Goal: Information Seeking & Learning: Learn about a topic

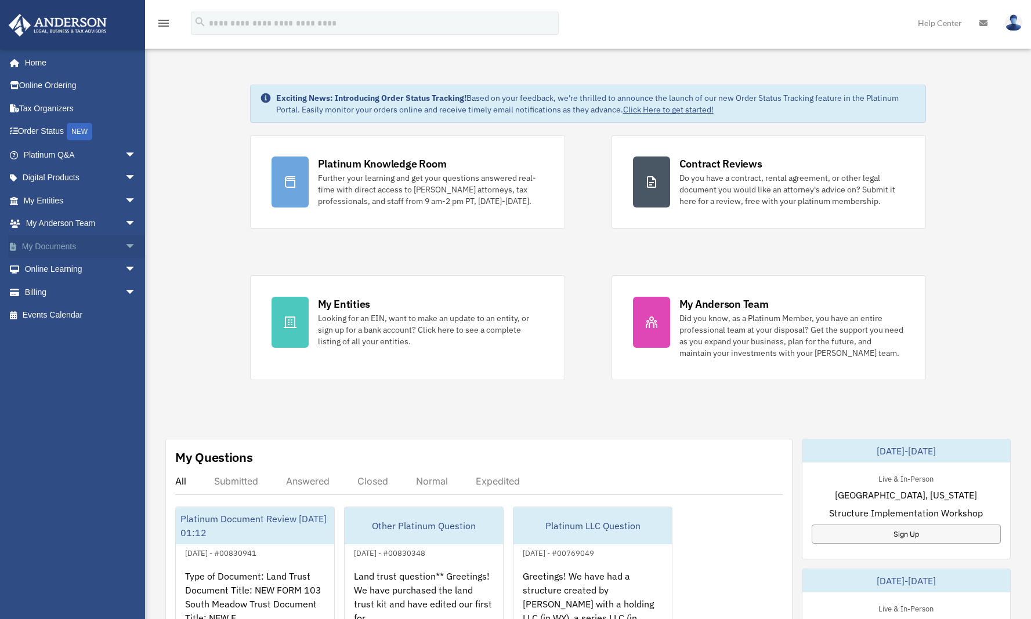
click at [70, 245] on link "My Documents arrow_drop_down" at bounding box center [81, 246] width 146 height 23
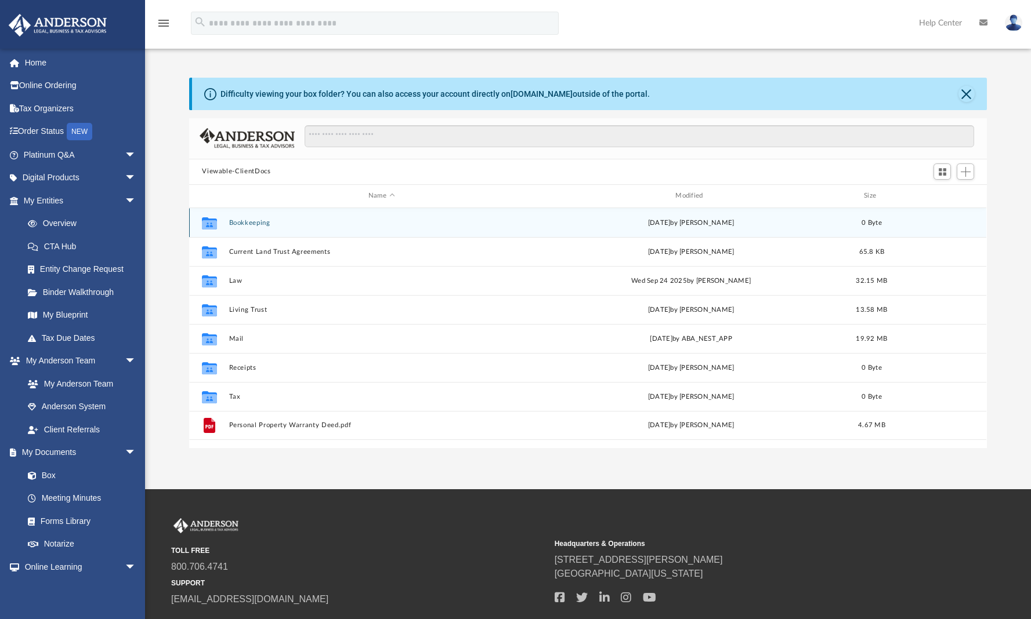
scroll to position [9, 9]
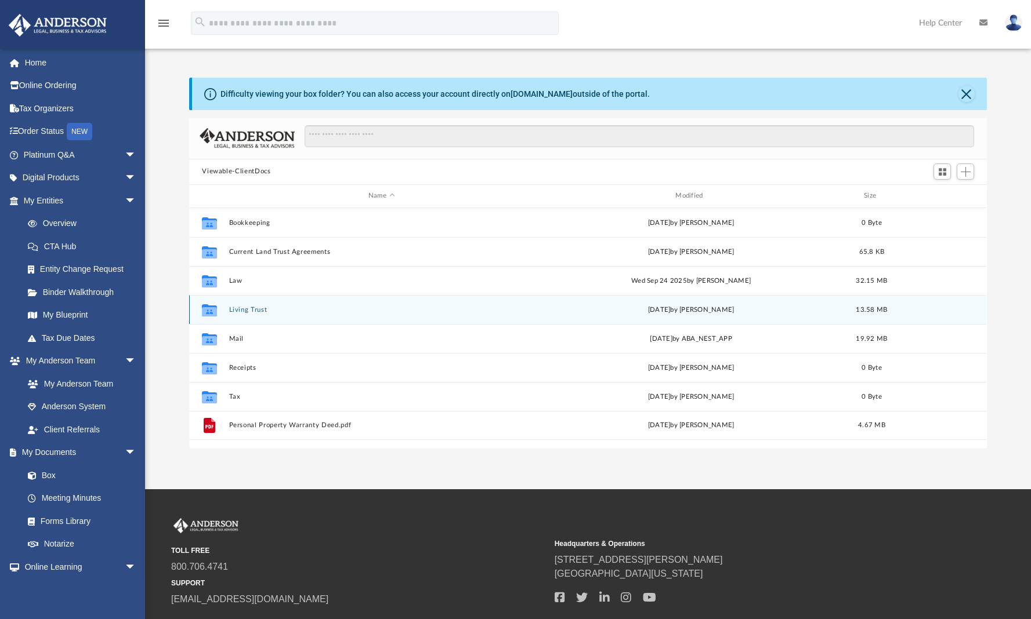
click at [250, 307] on button "Living Trust" at bounding box center [381, 310] width 305 height 8
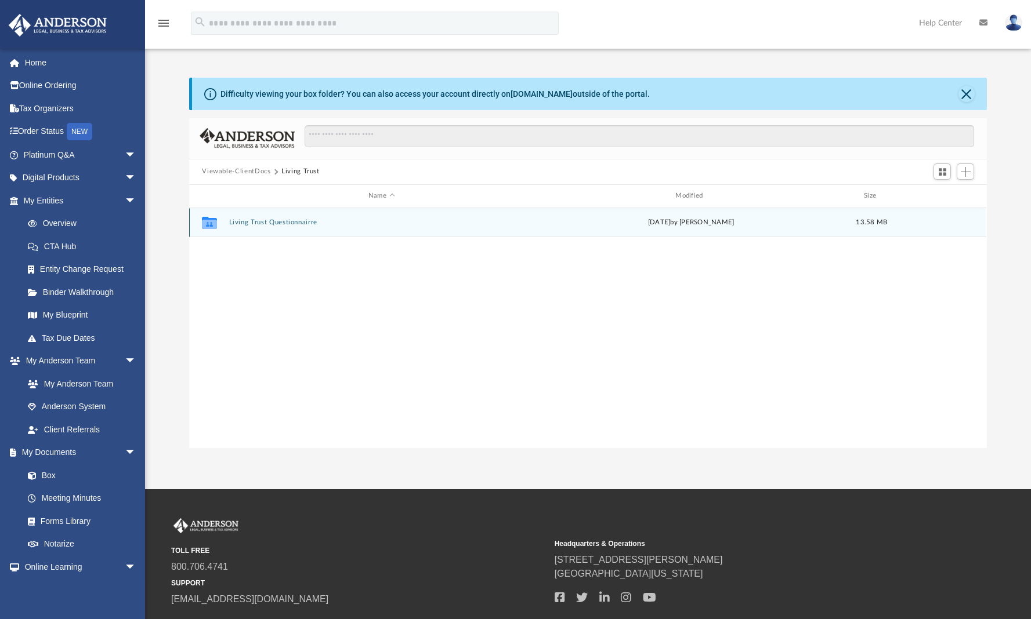
click at [281, 222] on button "Living Trust Questionnairre" at bounding box center [381, 223] width 305 height 8
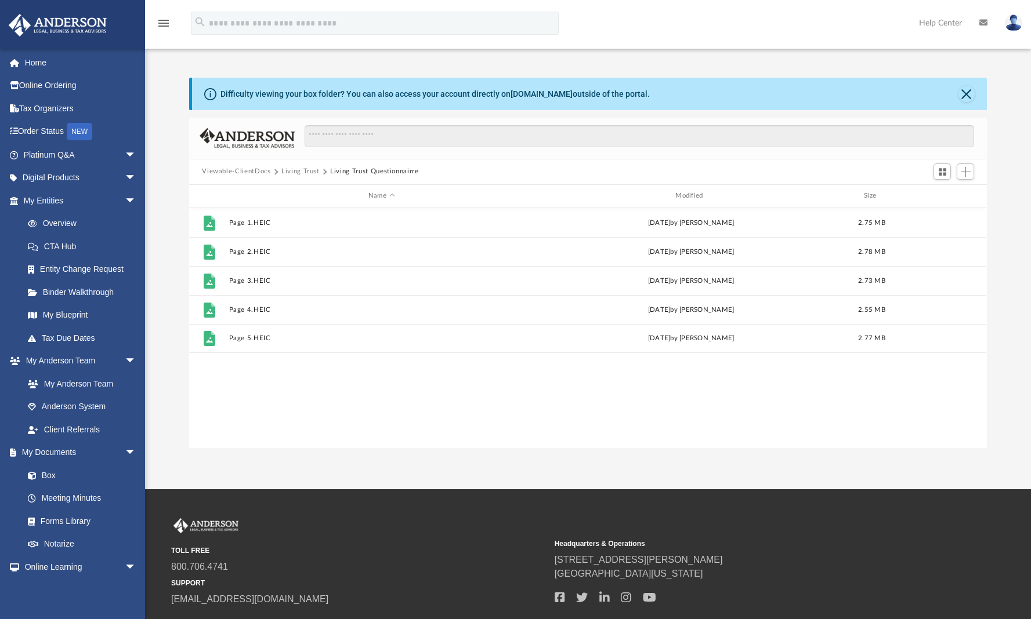
click at [251, 175] on button "Viewable-ClientDocs" at bounding box center [236, 171] width 68 height 10
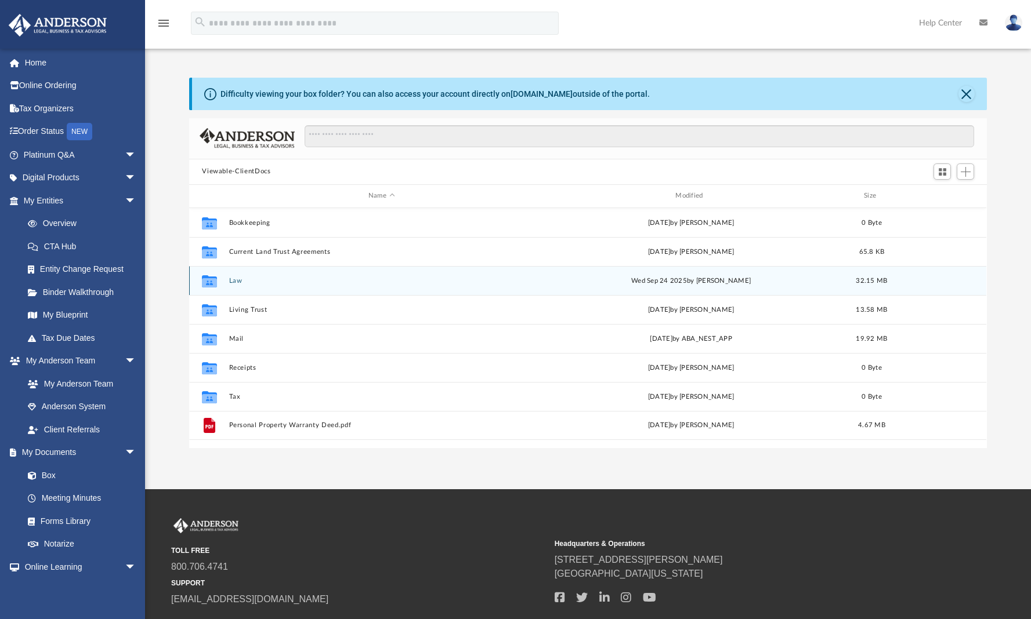
click at [236, 282] on button "Law" at bounding box center [381, 281] width 305 height 8
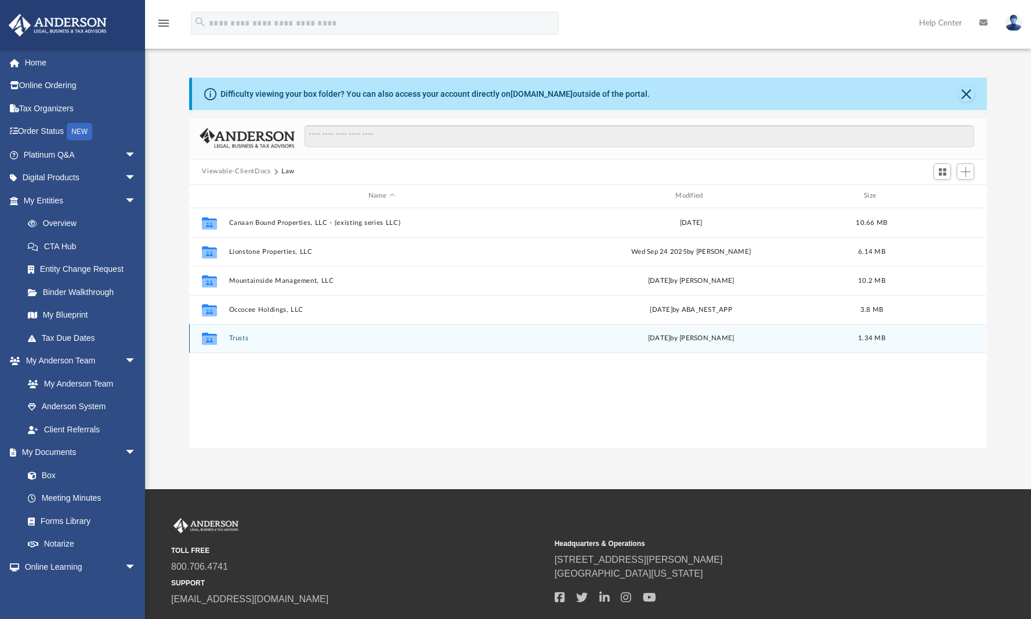
click at [238, 339] on button "Trusts" at bounding box center [381, 339] width 305 height 8
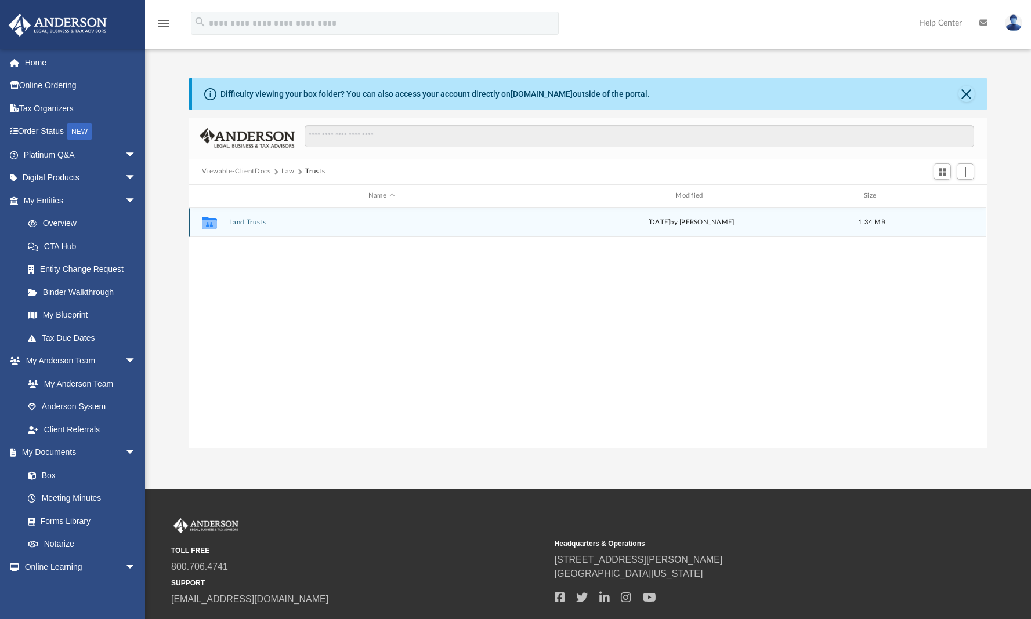
click at [250, 223] on button "Land Trusts" at bounding box center [381, 223] width 305 height 8
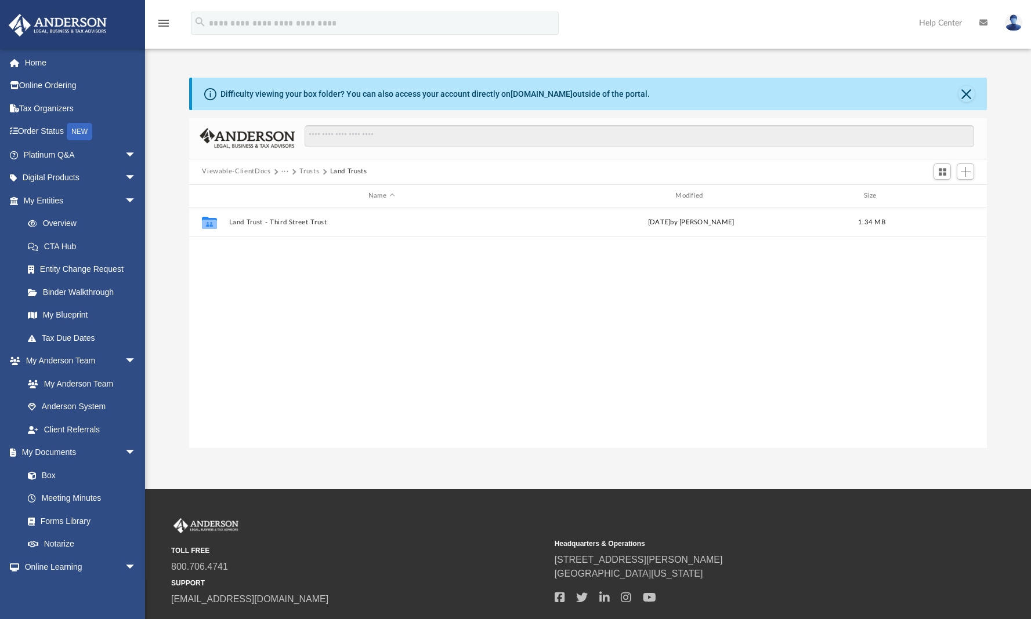
click at [308, 172] on button "Trusts" at bounding box center [309, 171] width 20 height 10
click at [289, 172] on button "Law" at bounding box center [287, 171] width 13 height 10
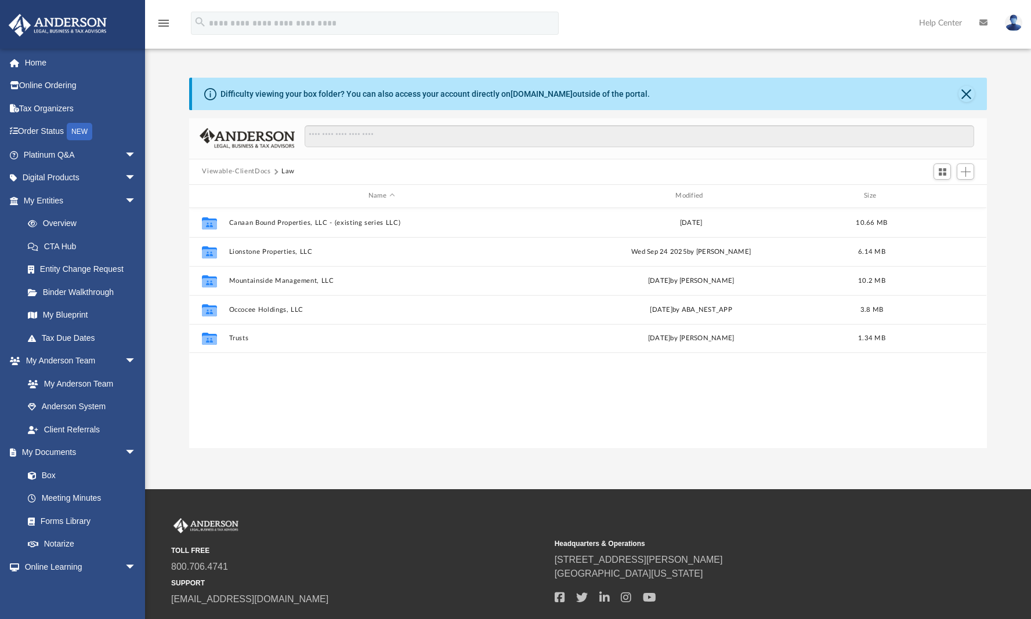
click at [256, 171] on button "Viewable-ClientDocs" at bounding box center [236, 171] width 68 height 10
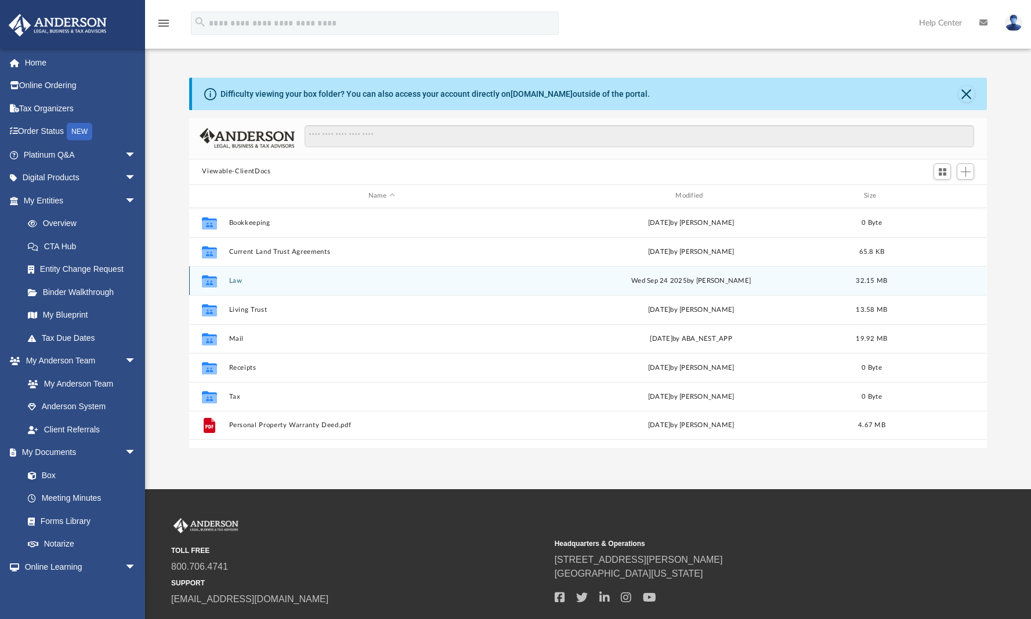
click at [234, 282] on button "Law" at bounding box center [381, 281] width 305 height 8
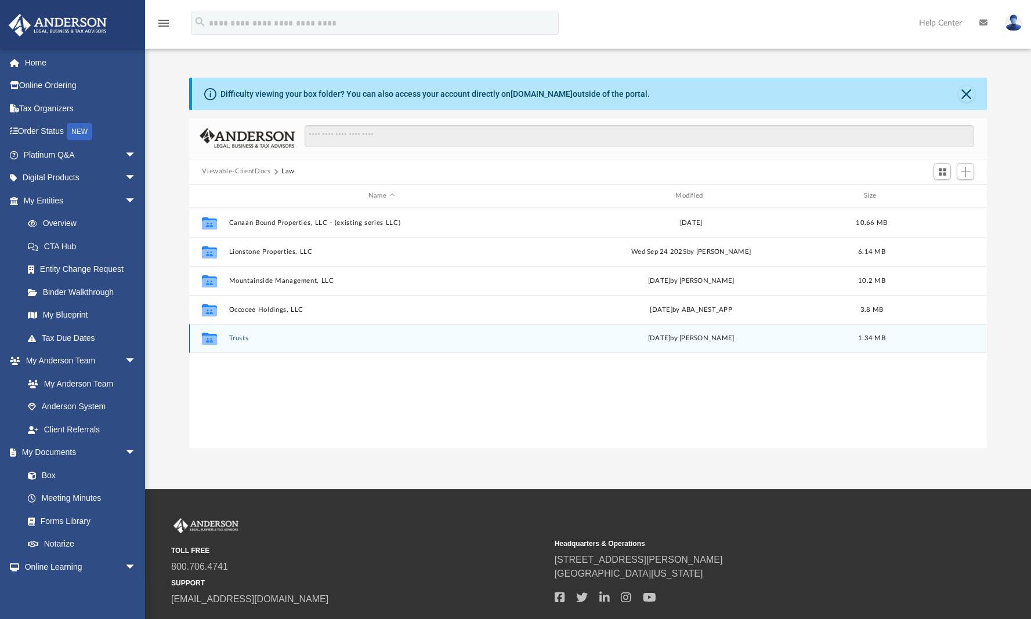
click at [242, 338] on button "Trusts" at bounding box center [381, 339] width 305 height 8
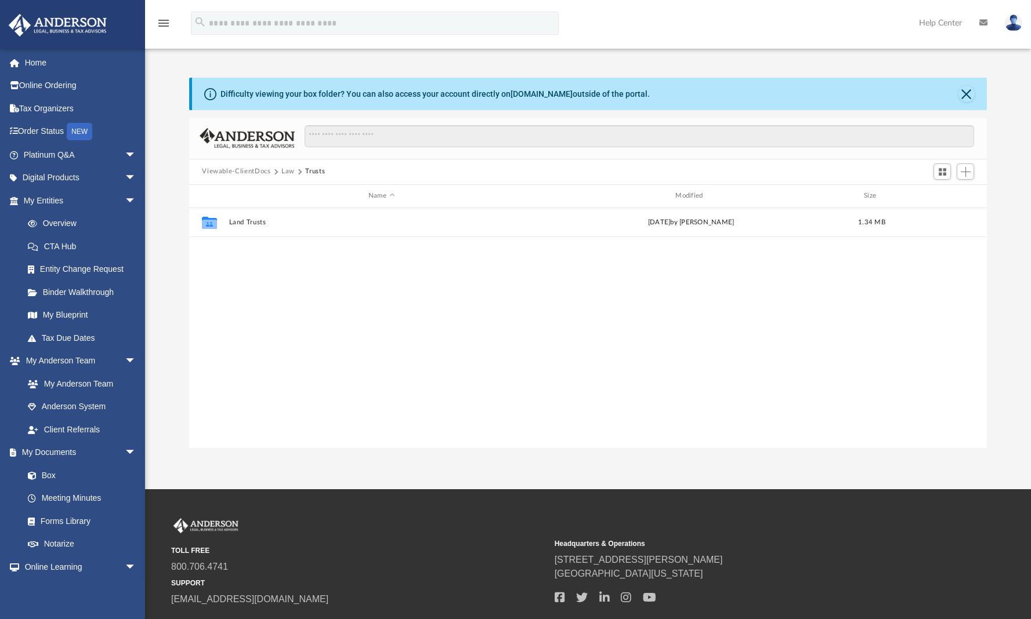
click at [285, 169] on button "Law" at bounding box center [287, 171] width 13 height 10
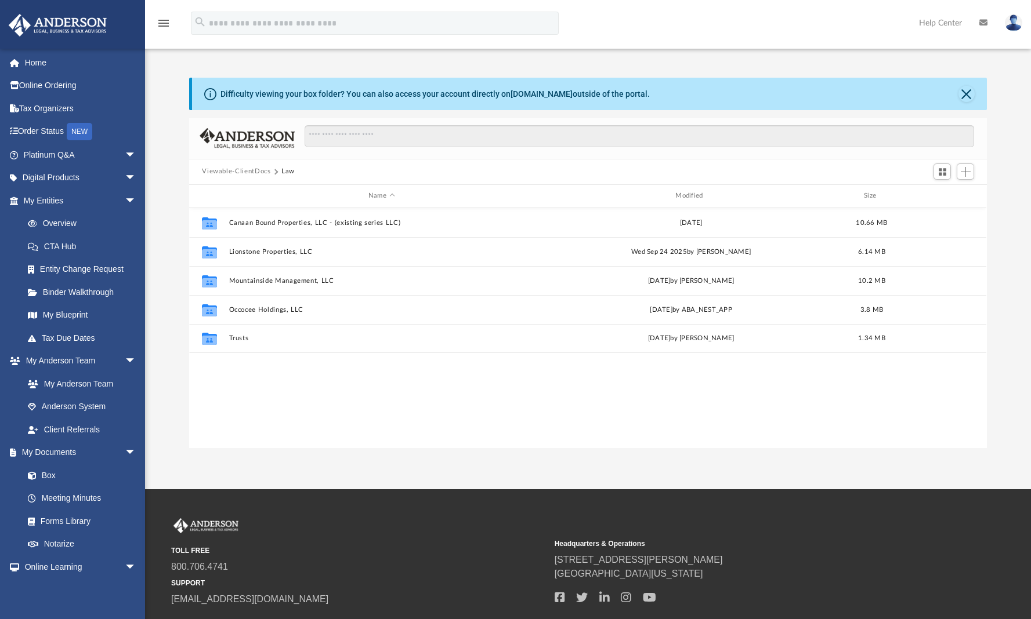
click at [247, 172] on button "Viewable-ClientDocs" at bounding box center [236, 171] width 68 height 10
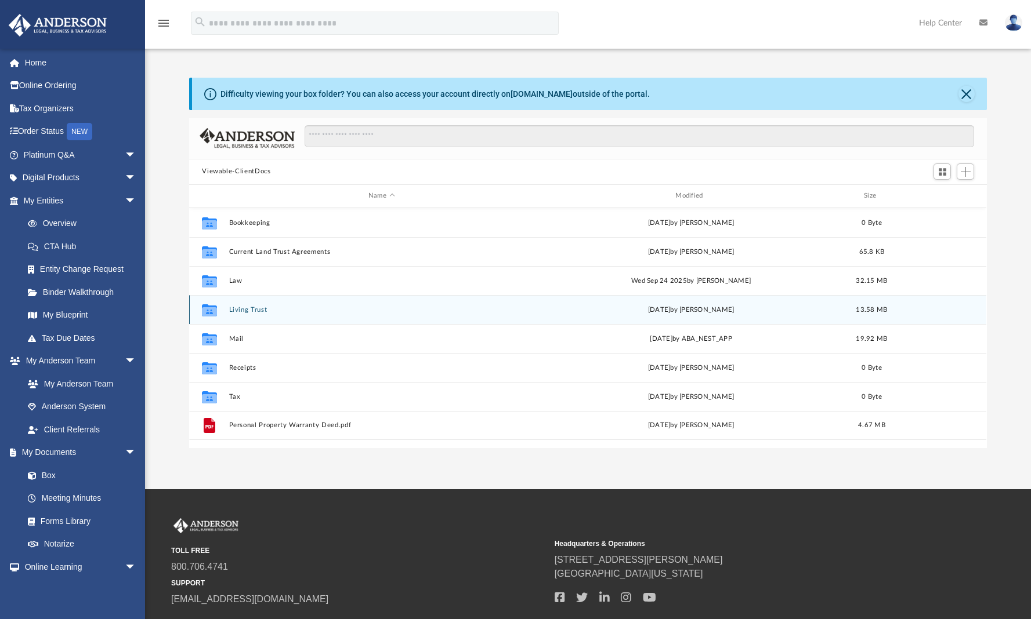
click at [244, 310] on button "Living Trust" at bounding box center [381, 310] width 305 height 8
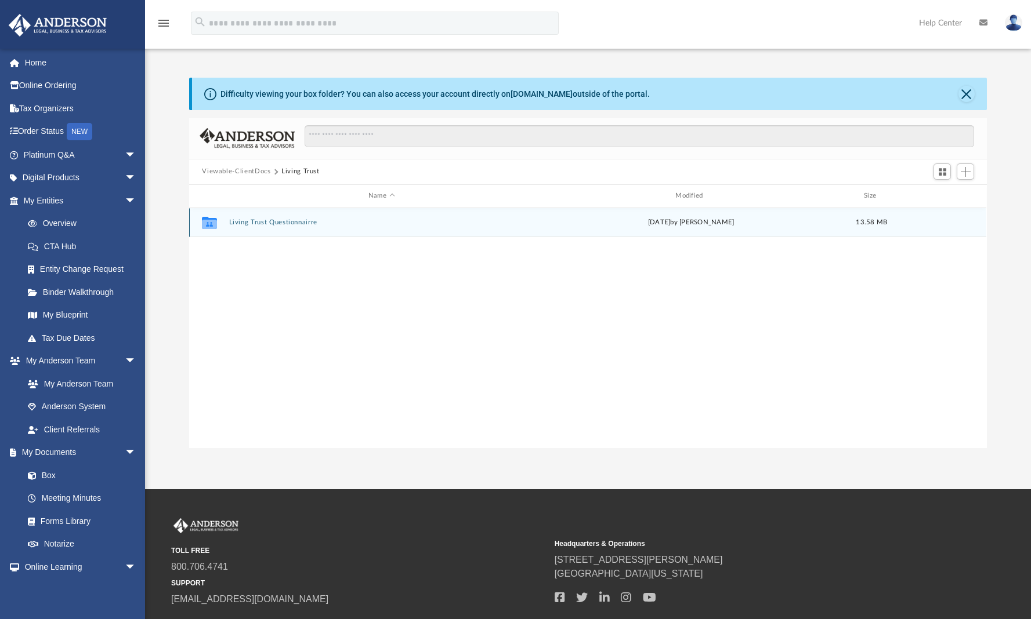
click at [292, 219] on button "Living Trust Questionnairre" at bounding box center [381, 223] width 305 height 8
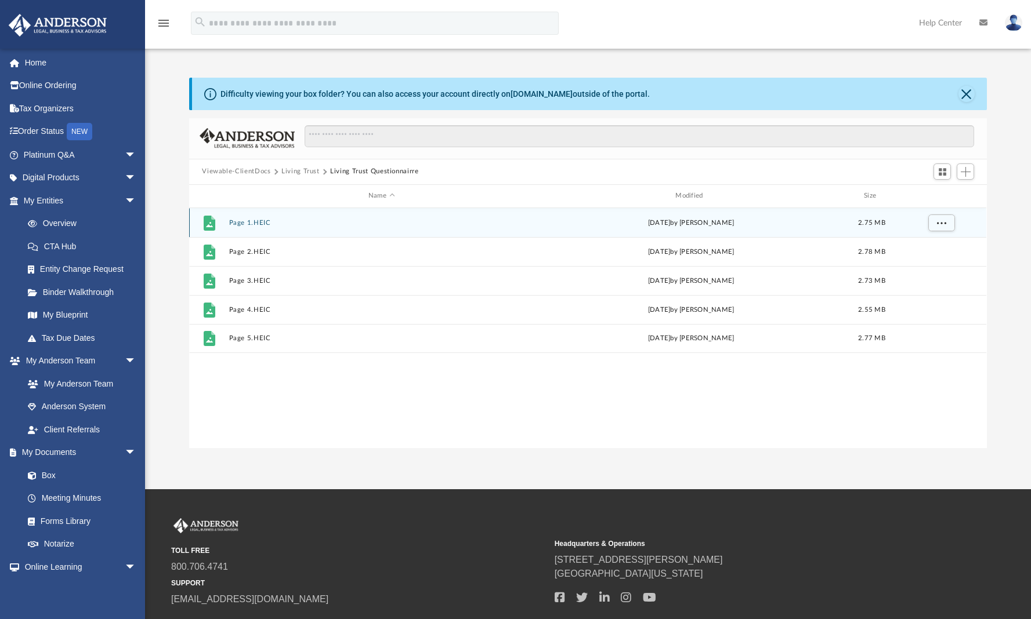
click at [260, 224] on button "Page 1.HEIC" at bounding box center [381, 223] width 305 height 8
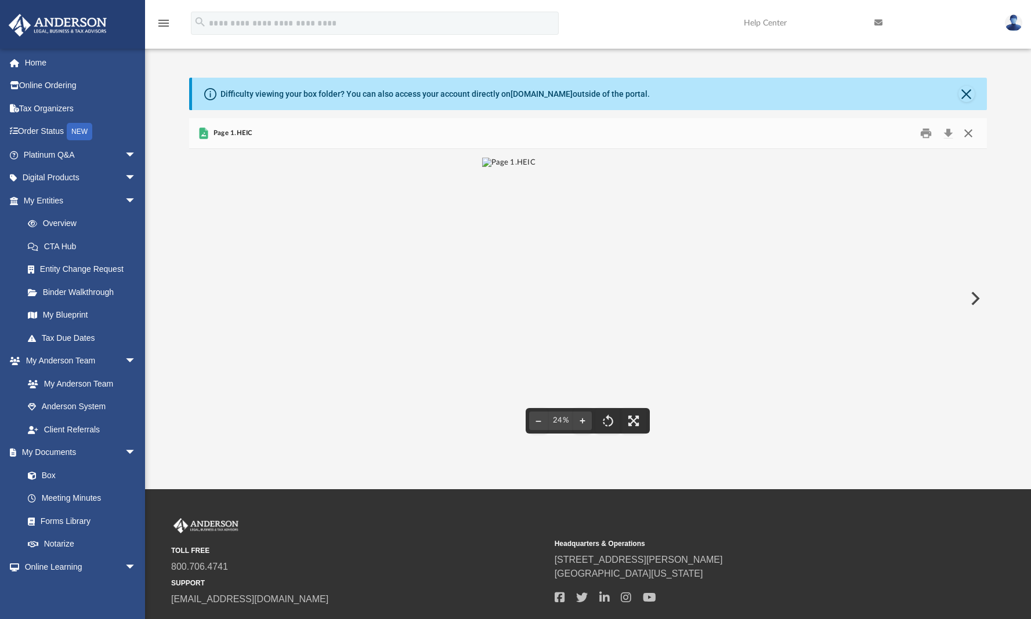
click at [969, 135] on button "Close" at bounding box center [968, 133] width 21 height 18
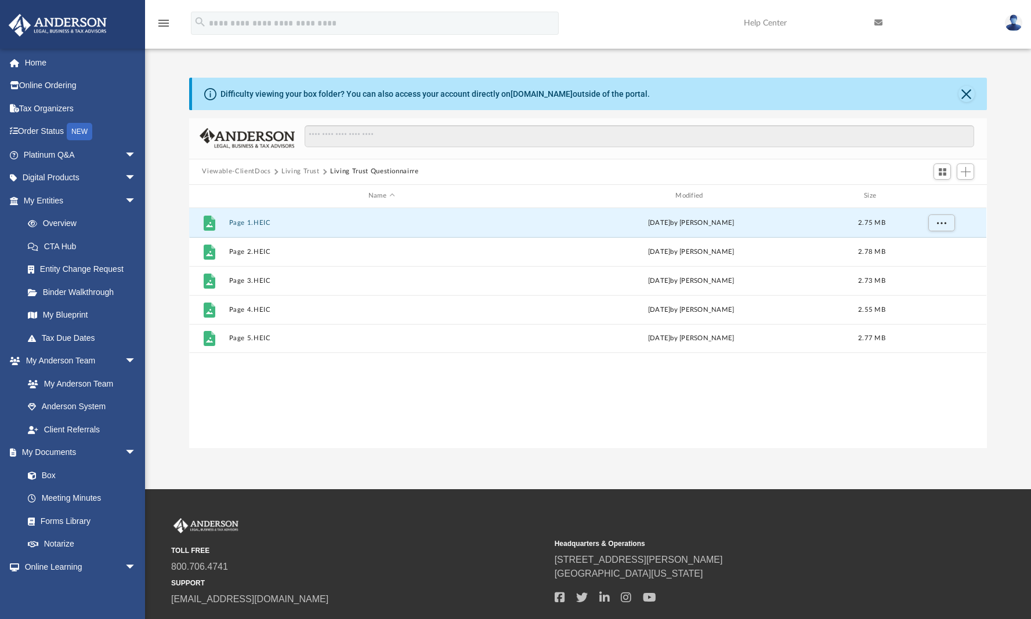
click at [247, 175] on button "Viewable-ClientDocs" at bounding box center [236, 171] width 68 height 10
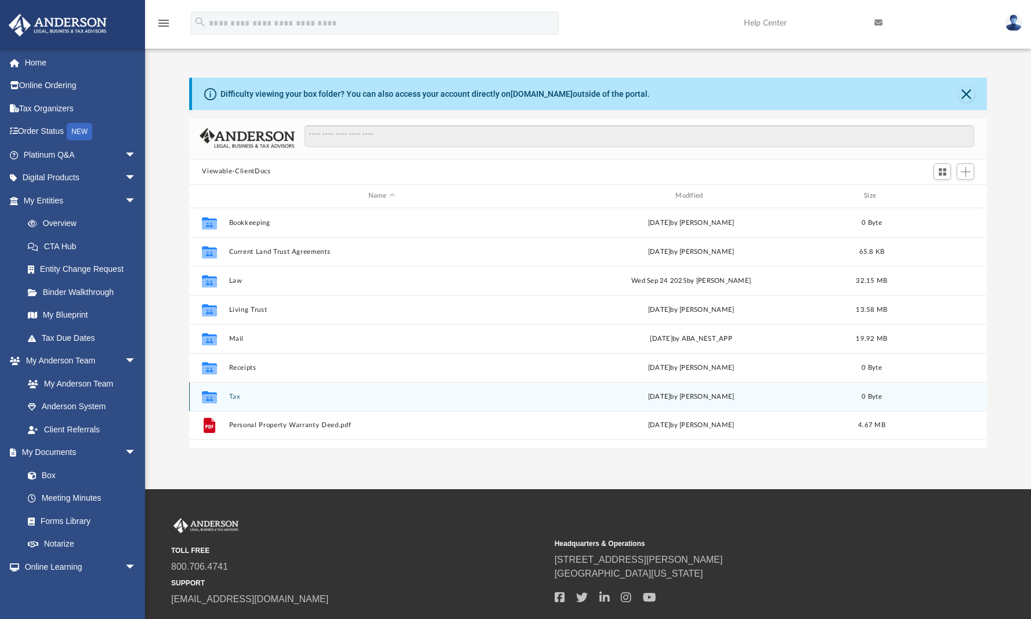
click at [232, 396] on button "Tax" at bounding box center [381, 397] width 305 height 8
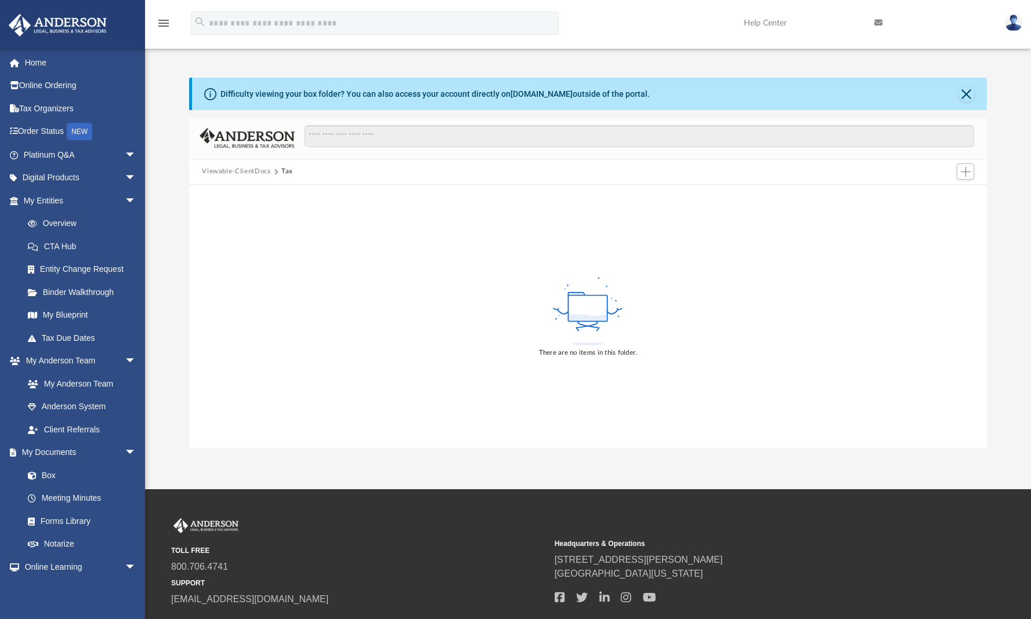
click at [255, 173] on button "Viewable-ClientDocs" at bounding box center [236, 171] width 68 height 10
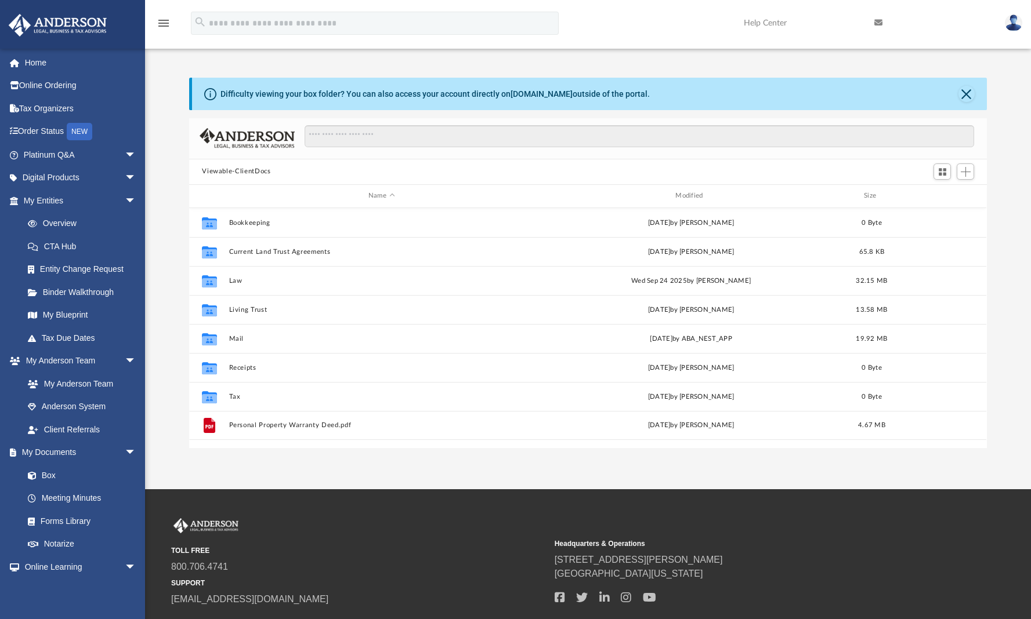
scroll to position [255, 789]
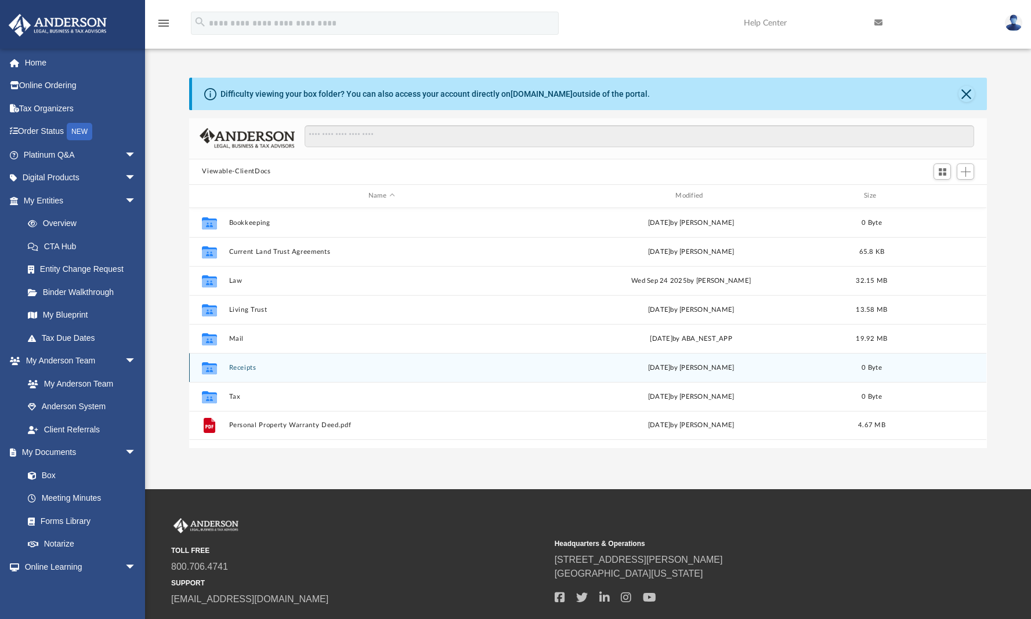
click at [240, 369] on button "Receipts" at bounding box center [381, 368] width 305 height 8
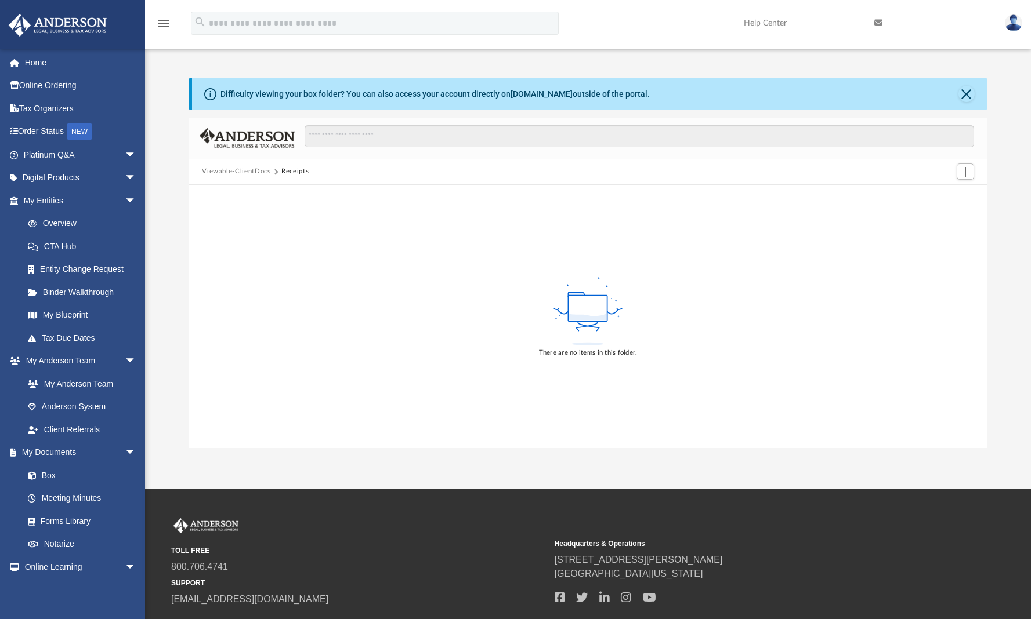
click at [254, 172] on button "Viewable-ClientDocs" at bounding box center [236, 171] width 68 height 10
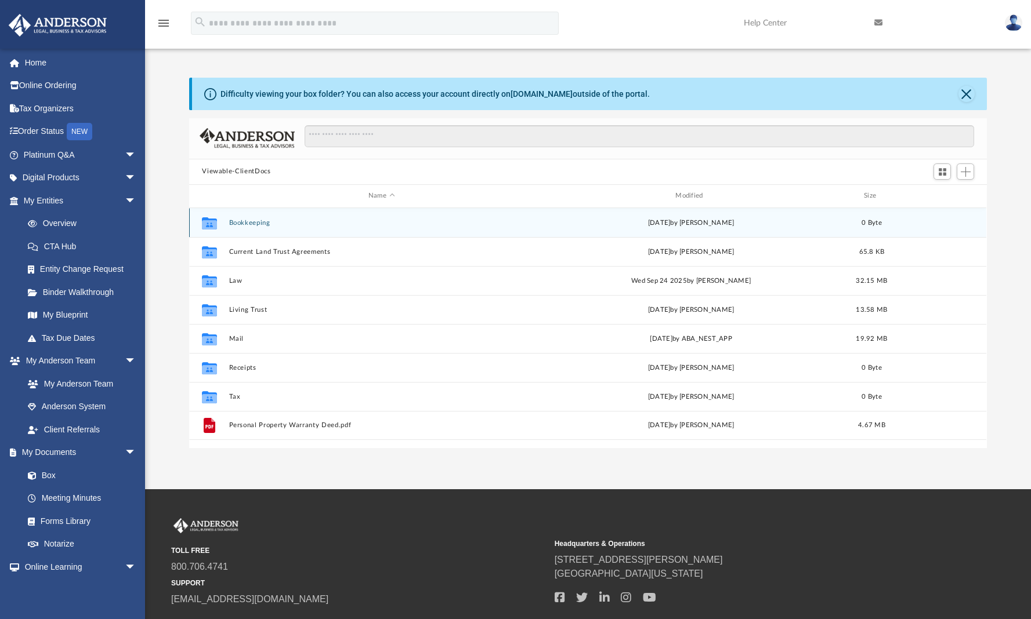
click at [259, 223] on button "Bookkeeping" at bounding box center [381, 223] width 305 height 8
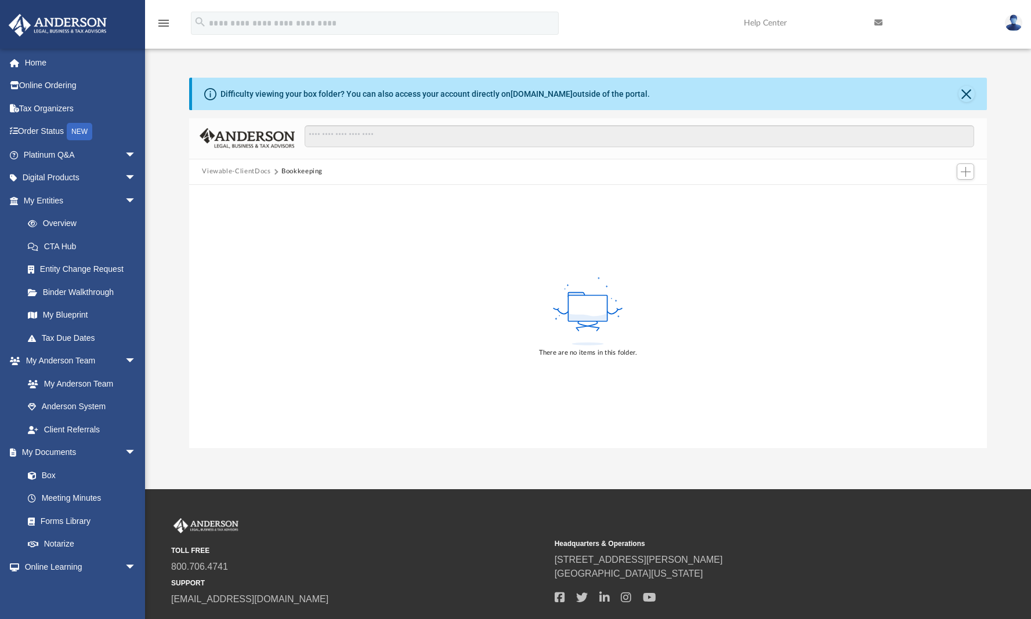
click at [248, 173] on button "Viewable-ClientDocs" at bounding box center [236, 171] width 68 height 10
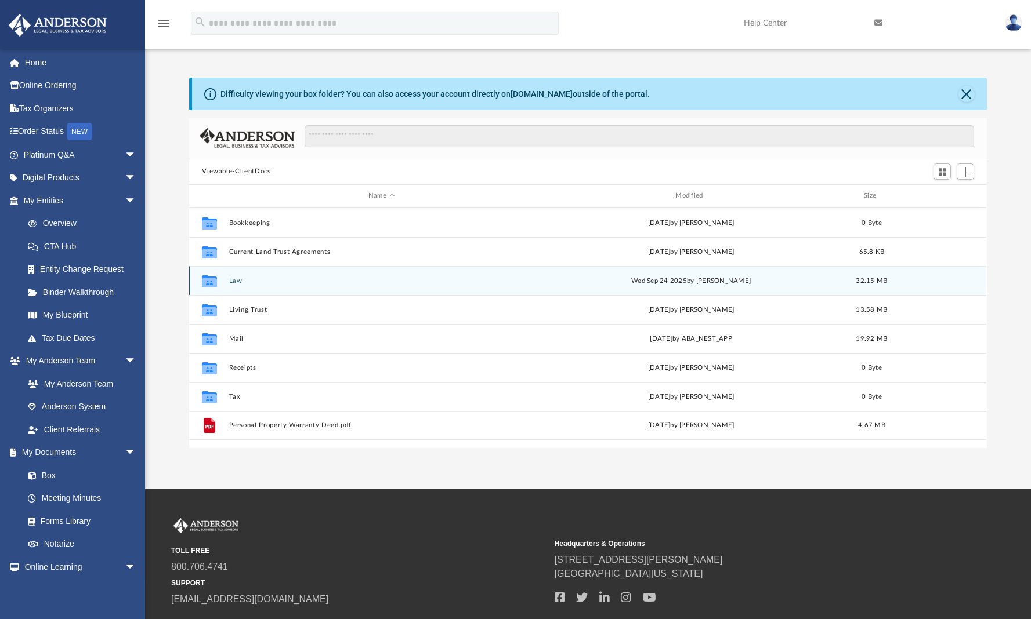
click at [233, 285] on div "Collaborated Folder Law [DATE] by [PERSON_NAME] 32.15 MB" at bounding box center [587, 280] width 797 height 29
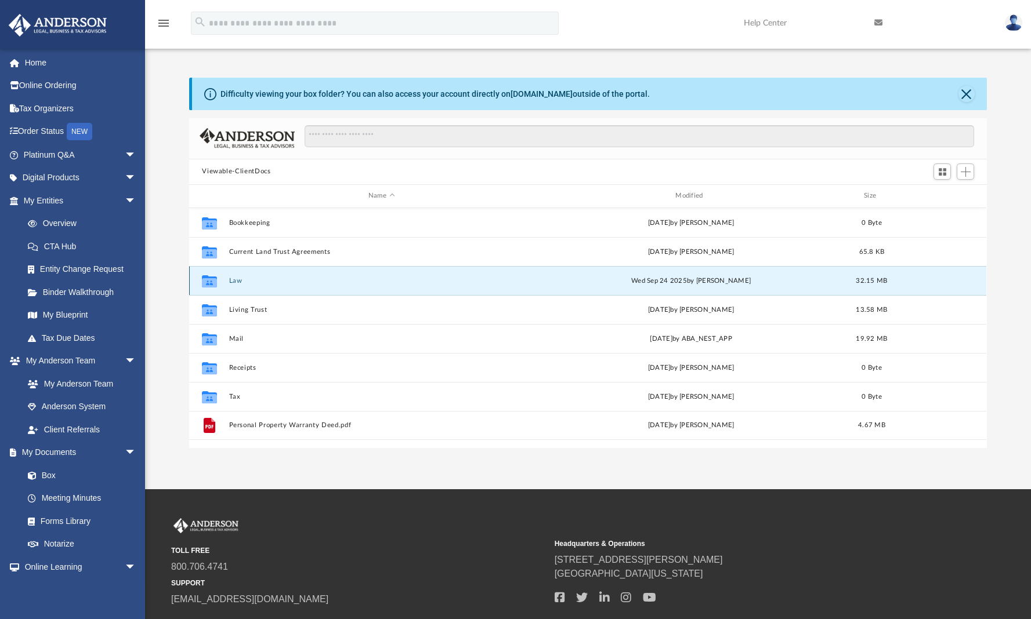
click at [237, 280] on button "Law" at bounding box center [381, 281] width 305 height 8
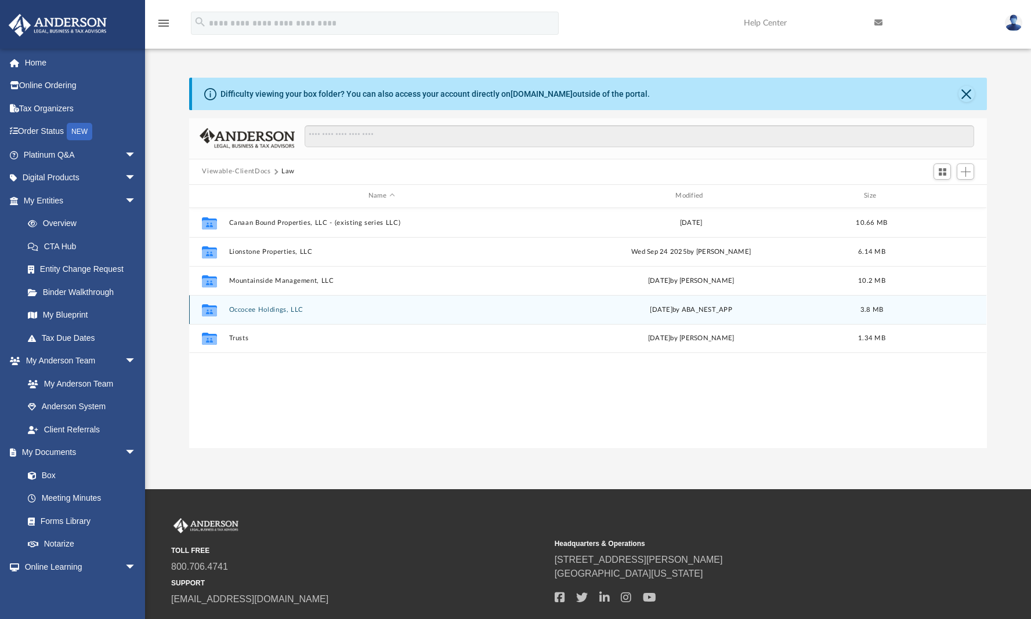
click at [278, 309] on button "Occocee Holdings, LLC" at bounding box center [381, 310] width 305 height 8
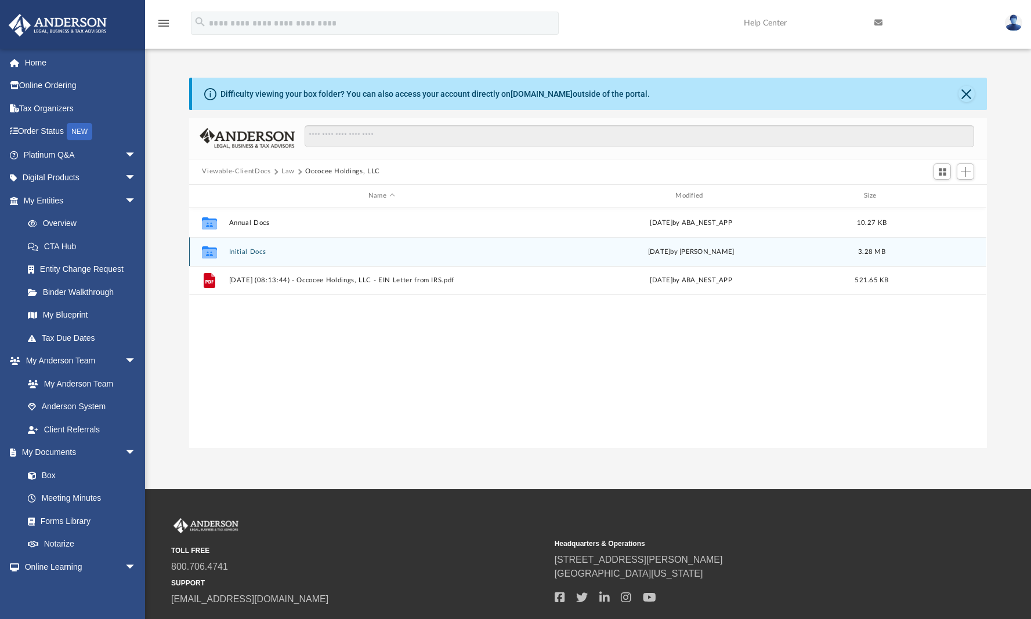
click at [255, 252] on button "Initial Docs" at bounding box center [381, 252] width 305 height 8
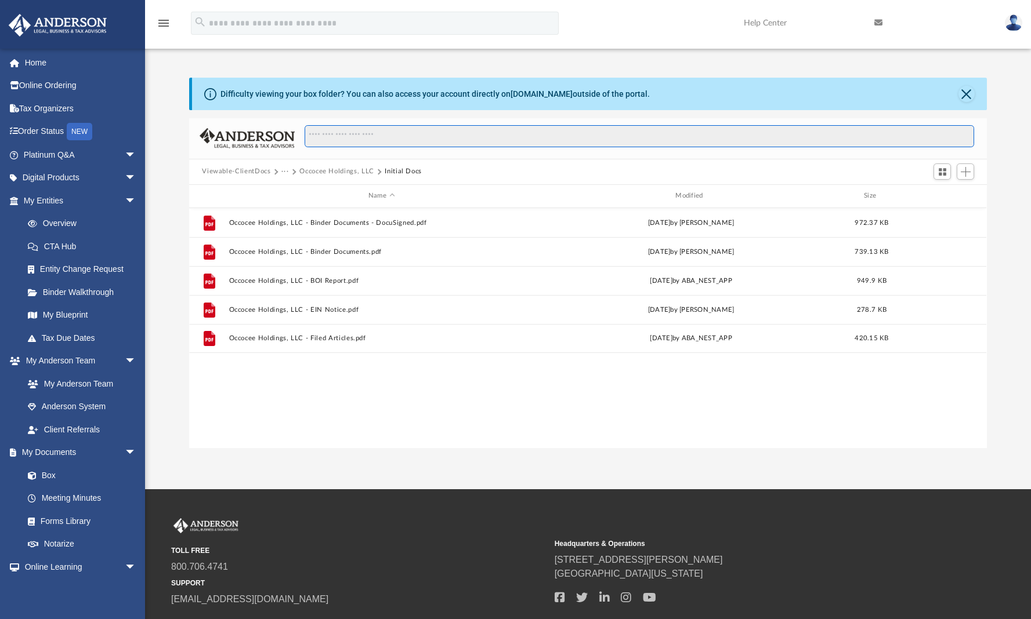
click at [399, 138] on input "Search files and folders" at bounding box center [639, 136] width 669 height 22
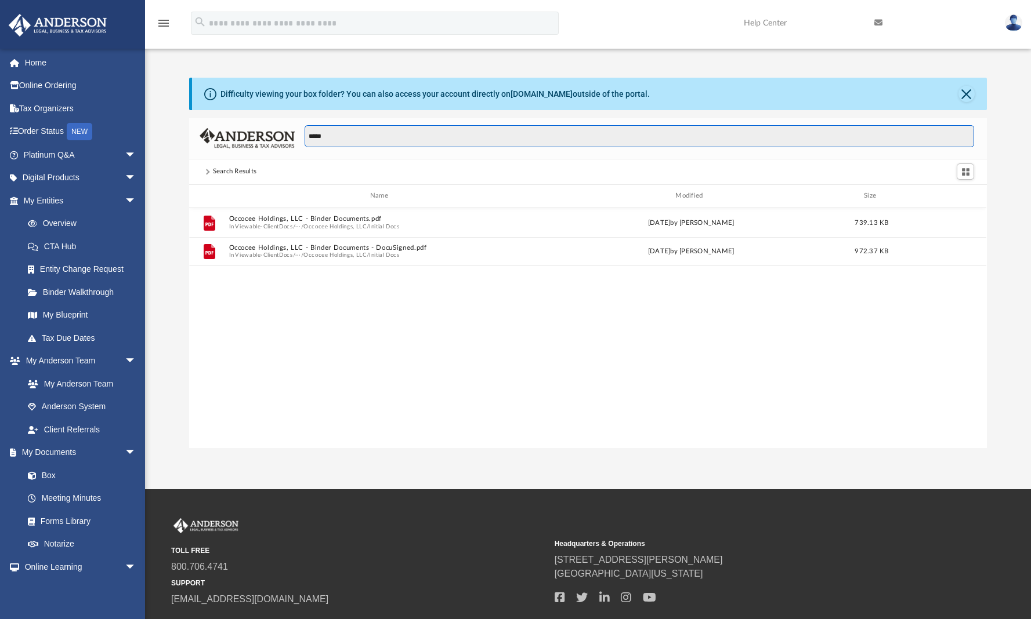
type input "*****"
click at [235, 171] on div "Search Results" at bounding box center [235, 171] width 44 height 10
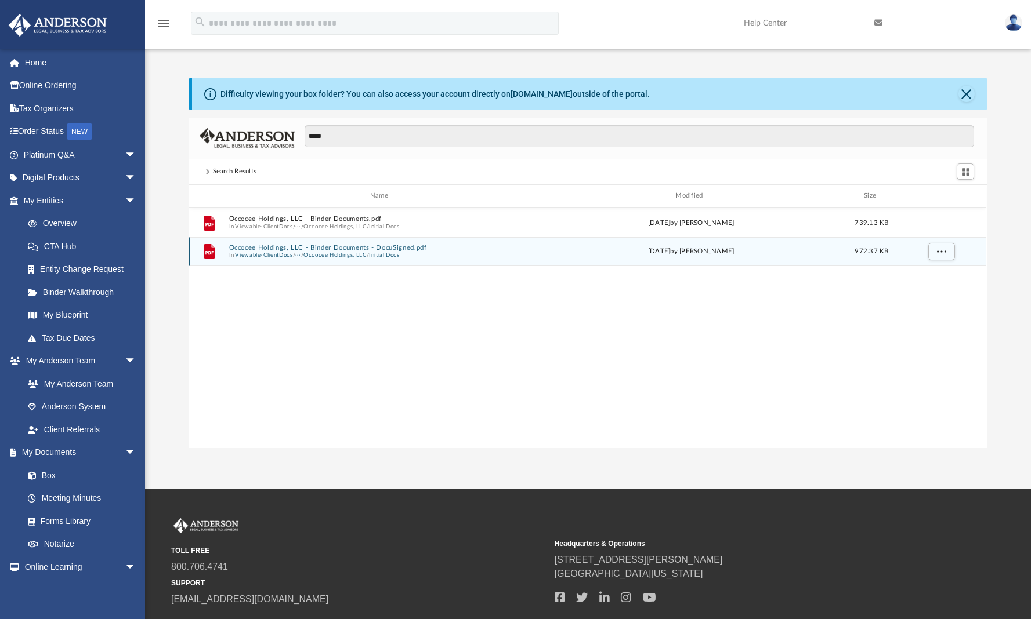
click at [385, 248] on button "Occocee Holdings, LLC - Binder Documents - DocuSigned.pdf" at bounding box center [381, 248] width 305 height 8
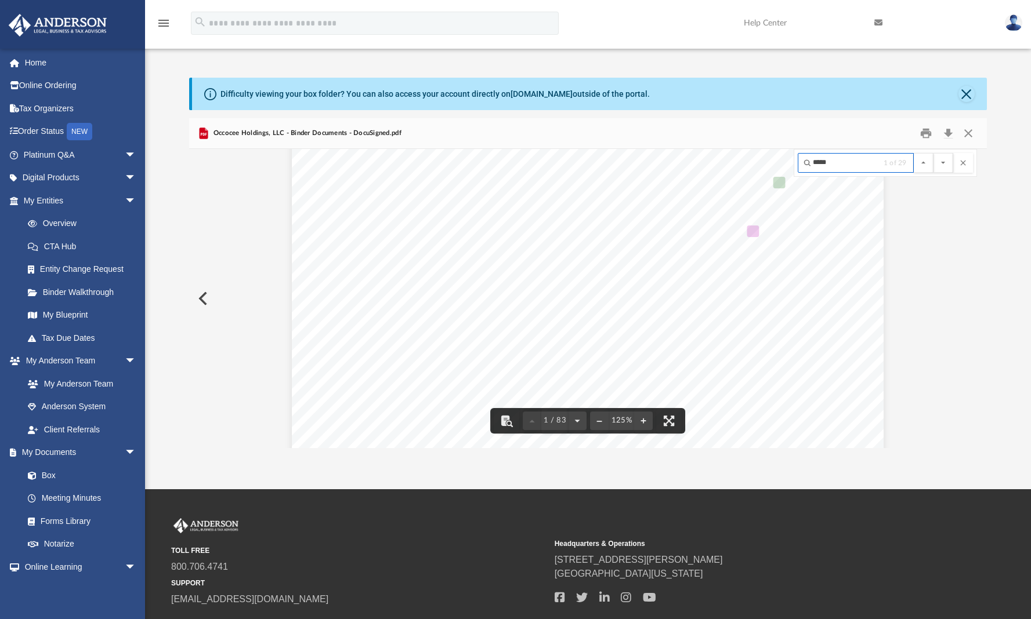
scroll to position [430, 0]
type input "*****"
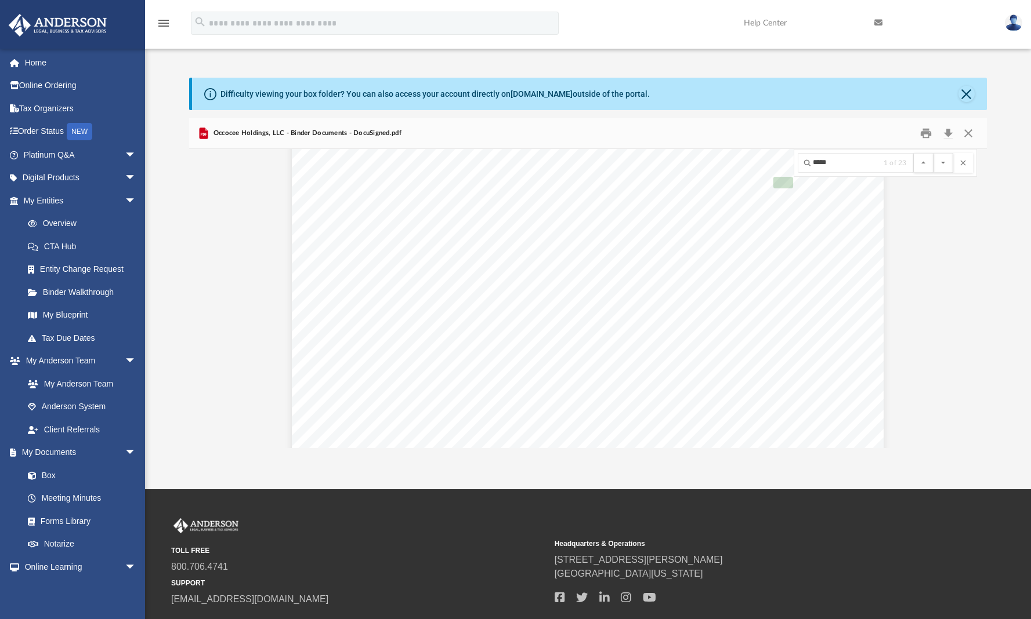
click at [943, 162] on button "File preview" at bounding box center [943, 163] width 20 height 20
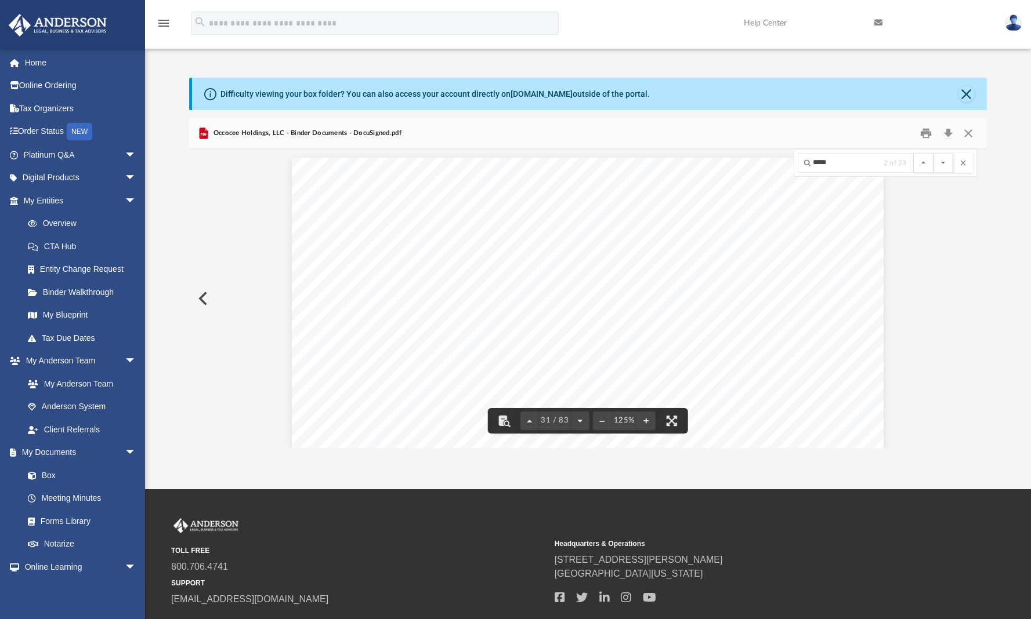
scroll to position [23348, 0]
click at [943, 162] on button "File preview" at bounding box center [943, 163] width 20 height 20
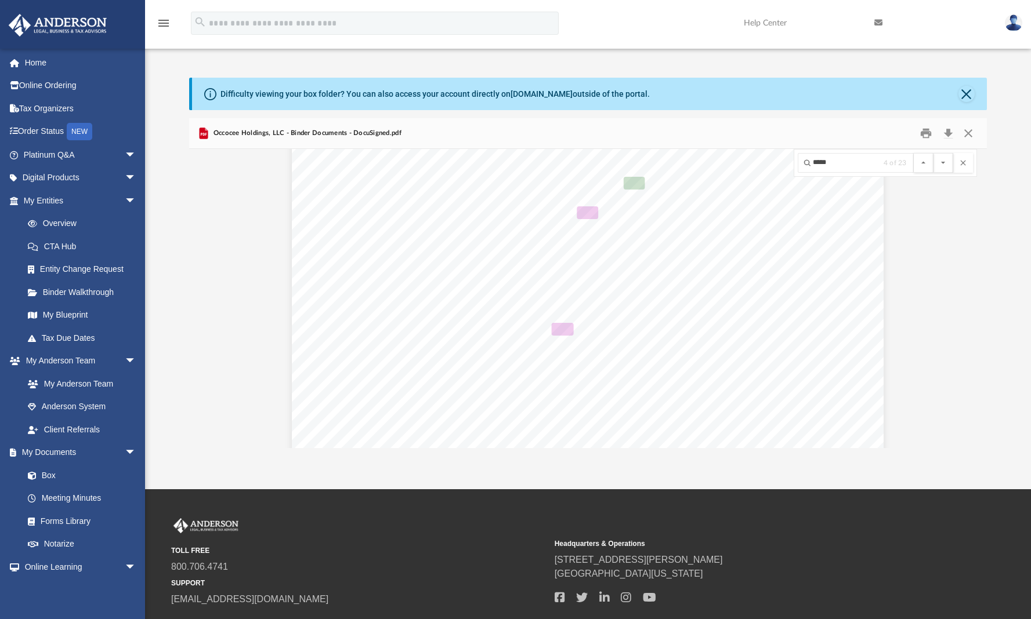
click at [943, 162] on button "File preview" at bounding box center [943, 163] width 20 height 20
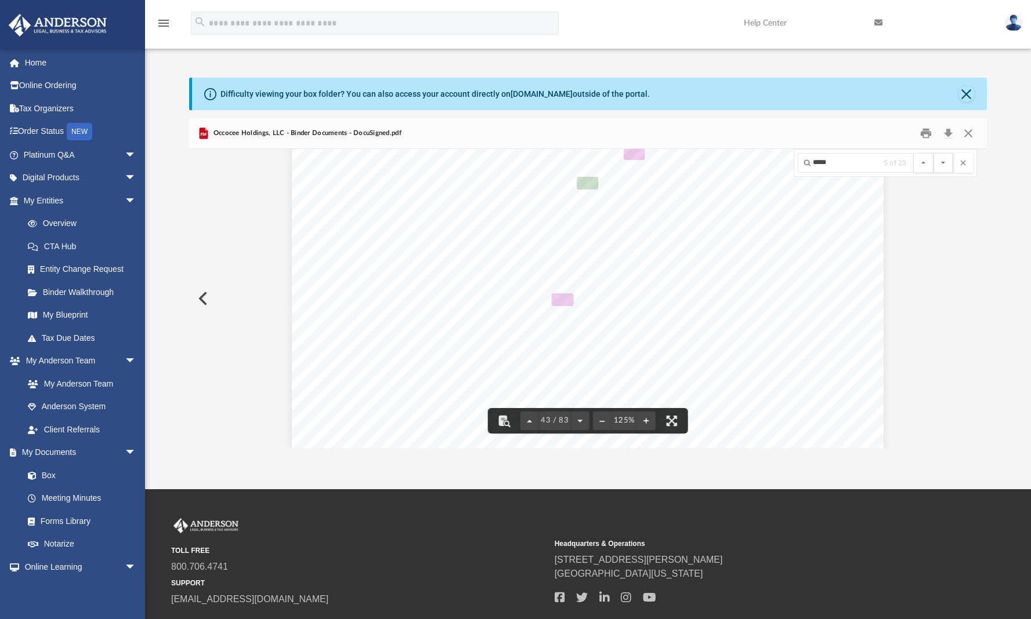
click at [943, 162] on button "File preview" at bounding box center [943, 163] width 20 height 20
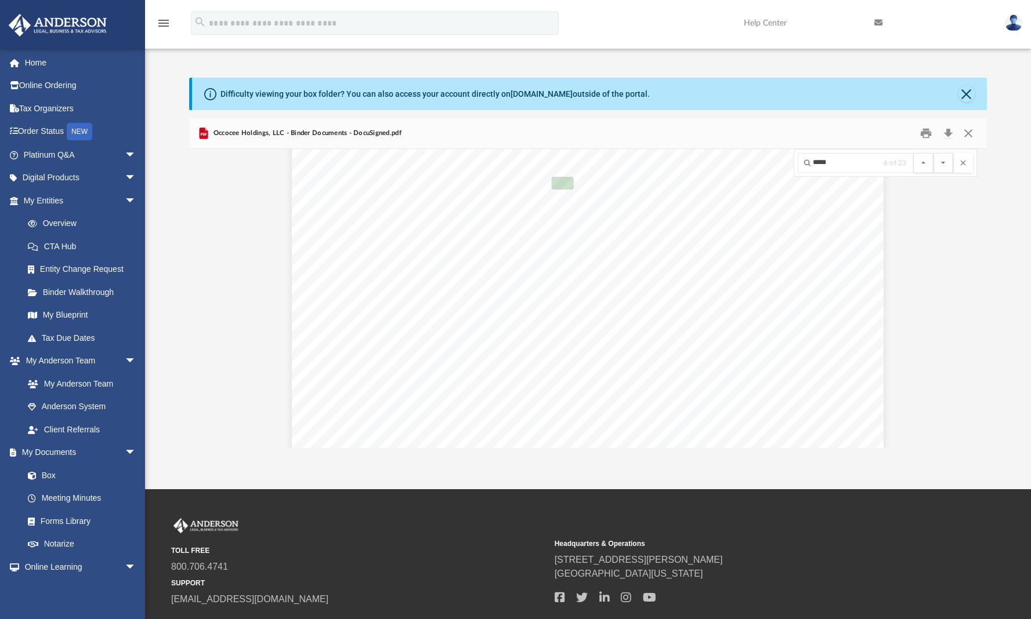
click at [943, 162] on button "File preview" at bounding box center [943, 163] width 20 height 20
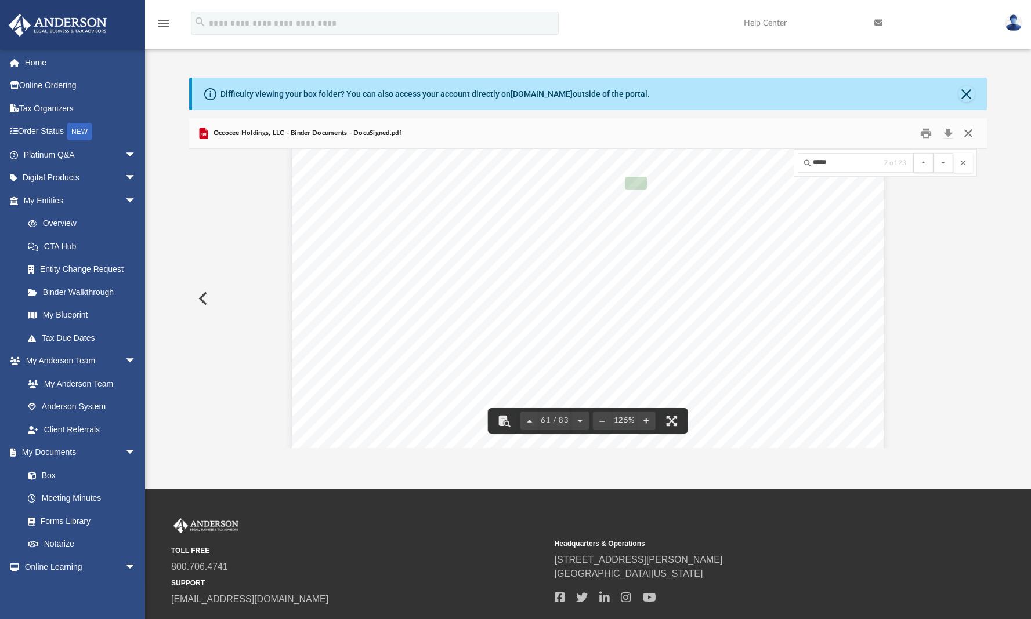
click at [967, 136] on button "Close" at bounding box center [968, 133] width 21 height 18
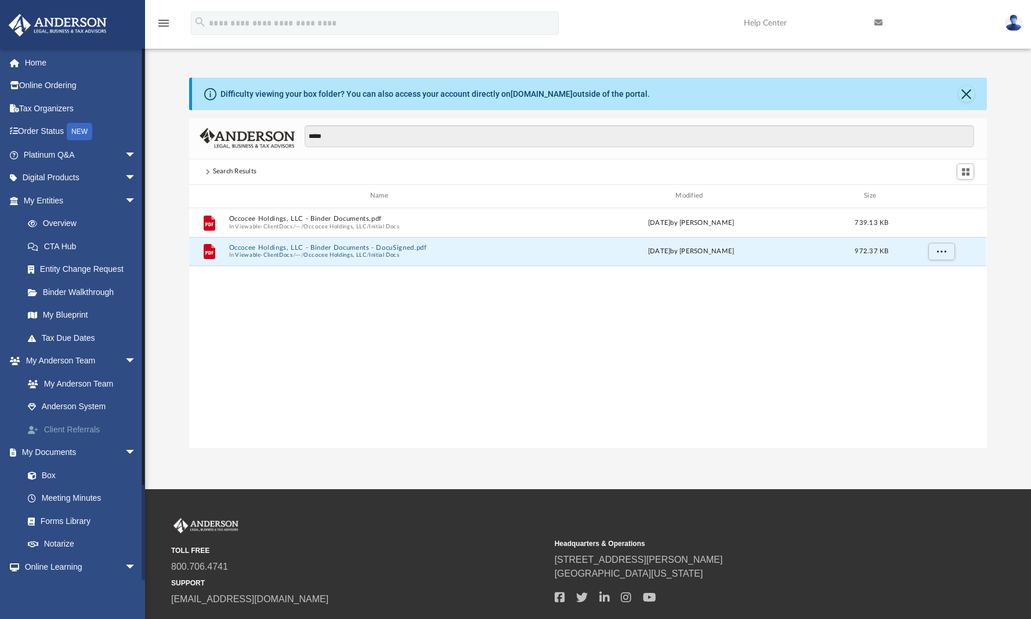
click at [89, 423] on link "Client Referrals" at bounding box center [84, 429] width 137 height 23
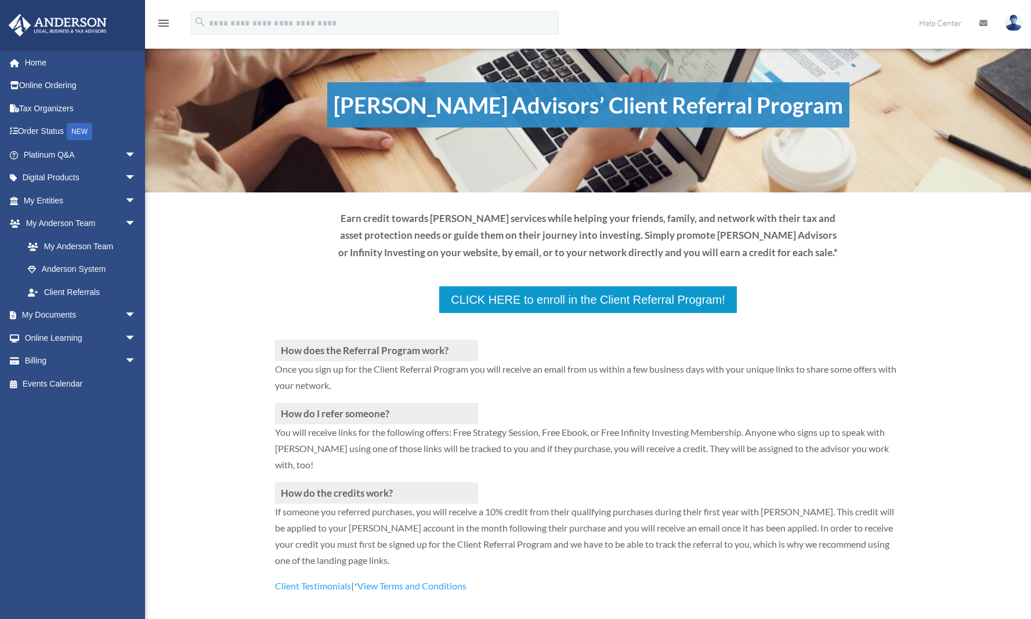
click at [688, 314] on p at bounding box center [588, 327] width 626 height 26
click at [488, 314] on p at bounding box center [588, 327] width 626 height 26
click at [481, 314] on p at bounding box center [588, 327] width 626 height 26
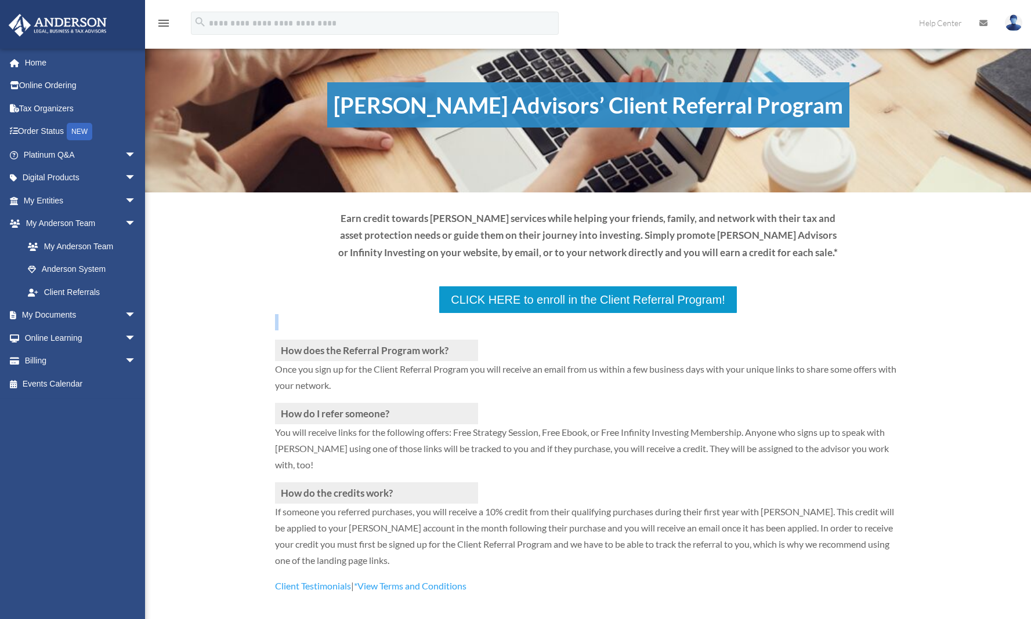
click at [499, 314] on p at bounding box center [588, 327] width 626 height 26
click at [410, 340] on h3 "How does the Referral Program work?" at bounding box center [376, 350] width 203 height 21
click at [382, 403] on h3 "How do I refer someone?" at bounding box center [376, 413] width 203 height 21
click at [363, 483] on h3 "How do the credits work?" at bounding box center [376, 493] width 203 height 21
